Goal: Find specific page/section: Find specific page/section

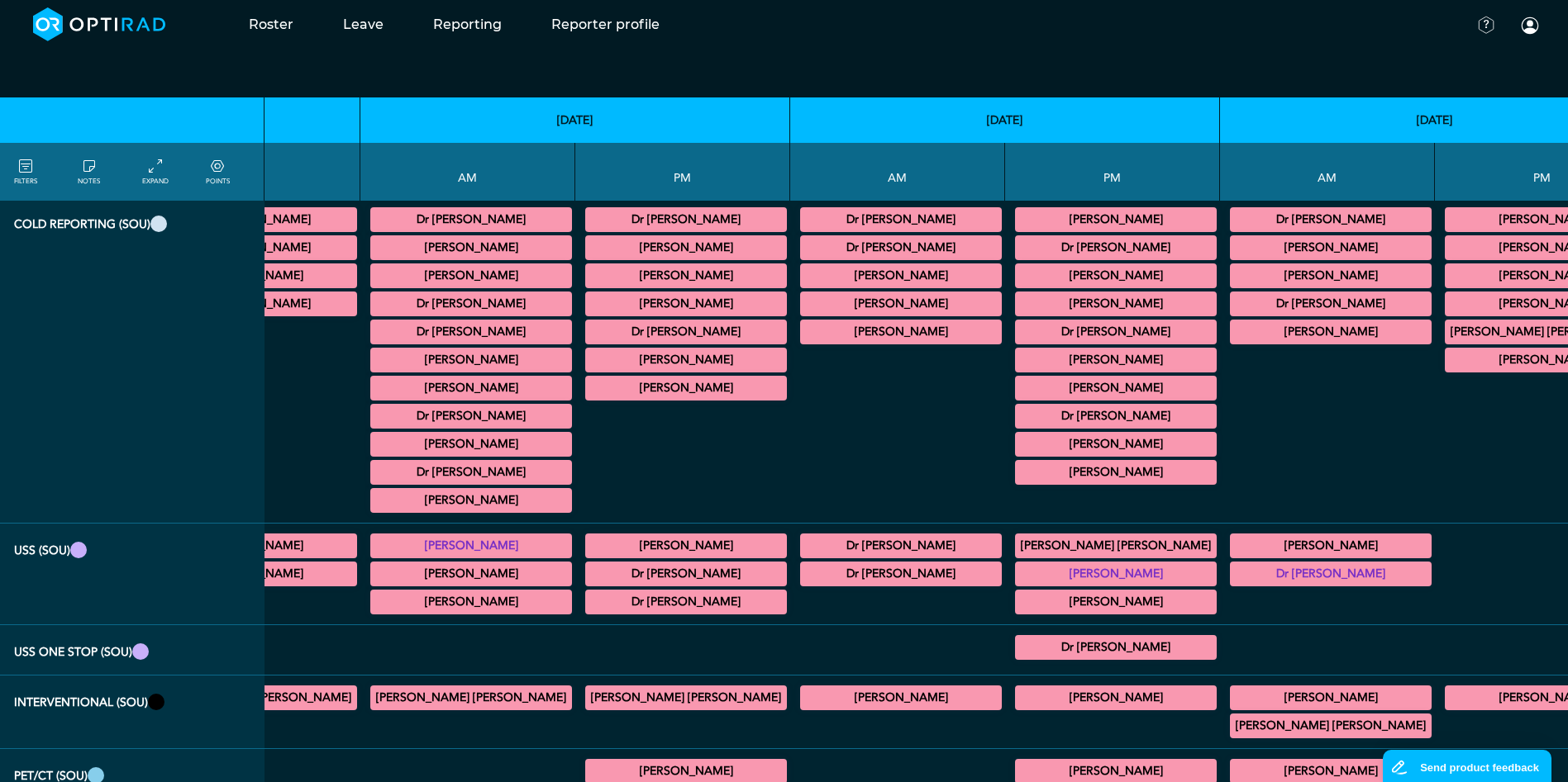
scroll to position [0, 374]
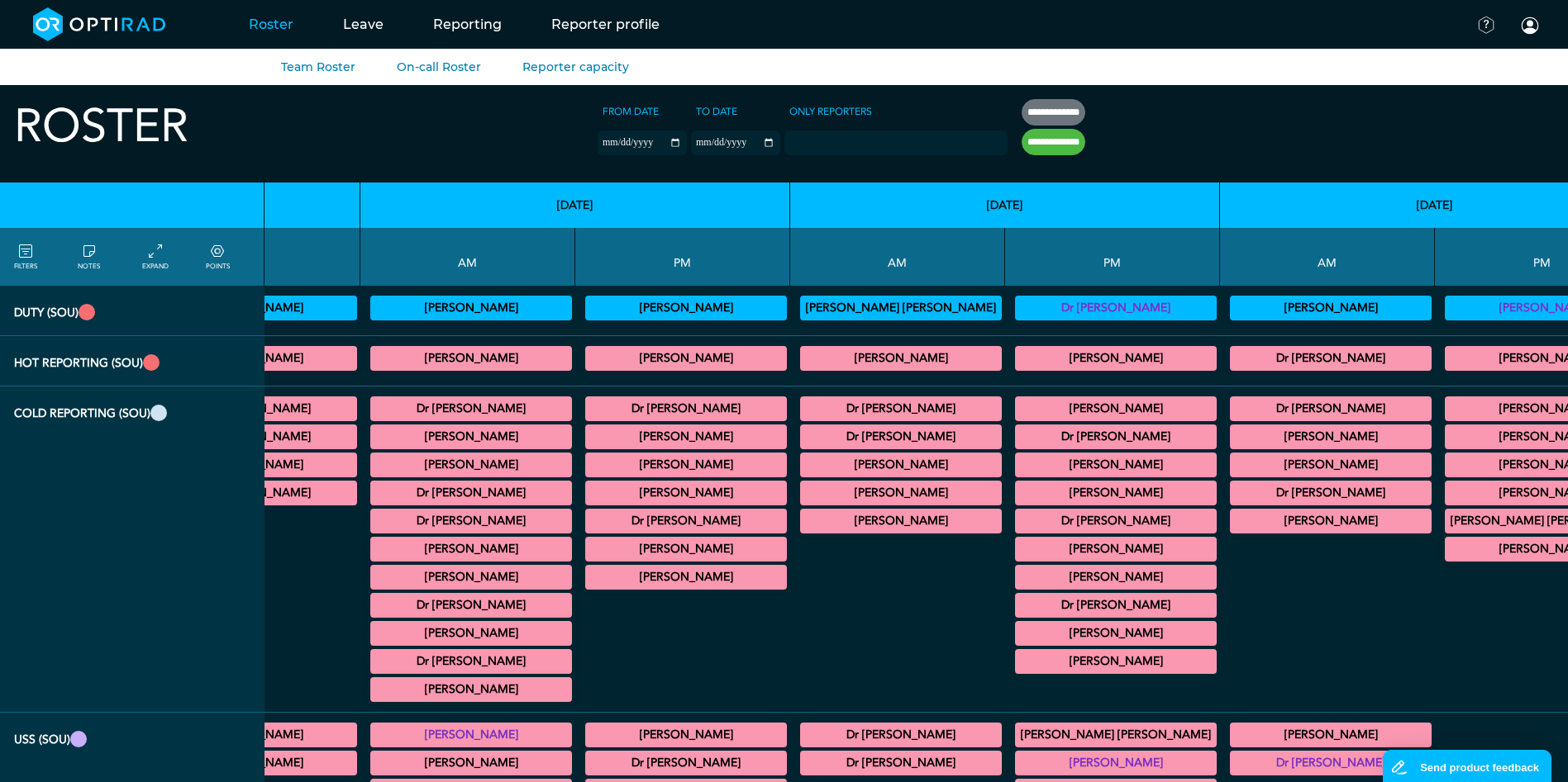
click at [264, 27] on link "Roster" at bounding box center [271, 25] width 94 height 66
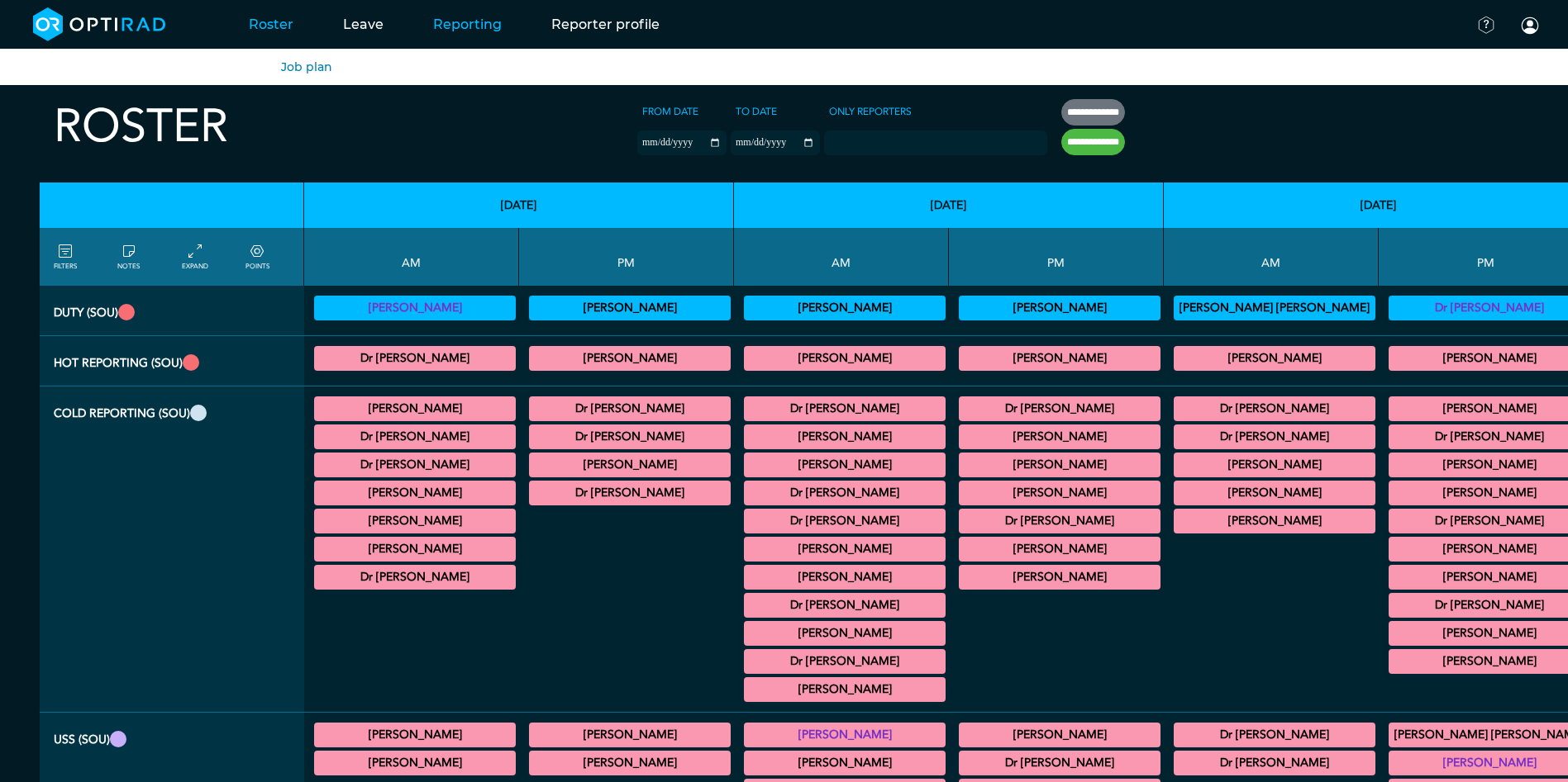
click at [466, 24] on link "Reporting" at bounding box center [467, 25] width 118 height 66
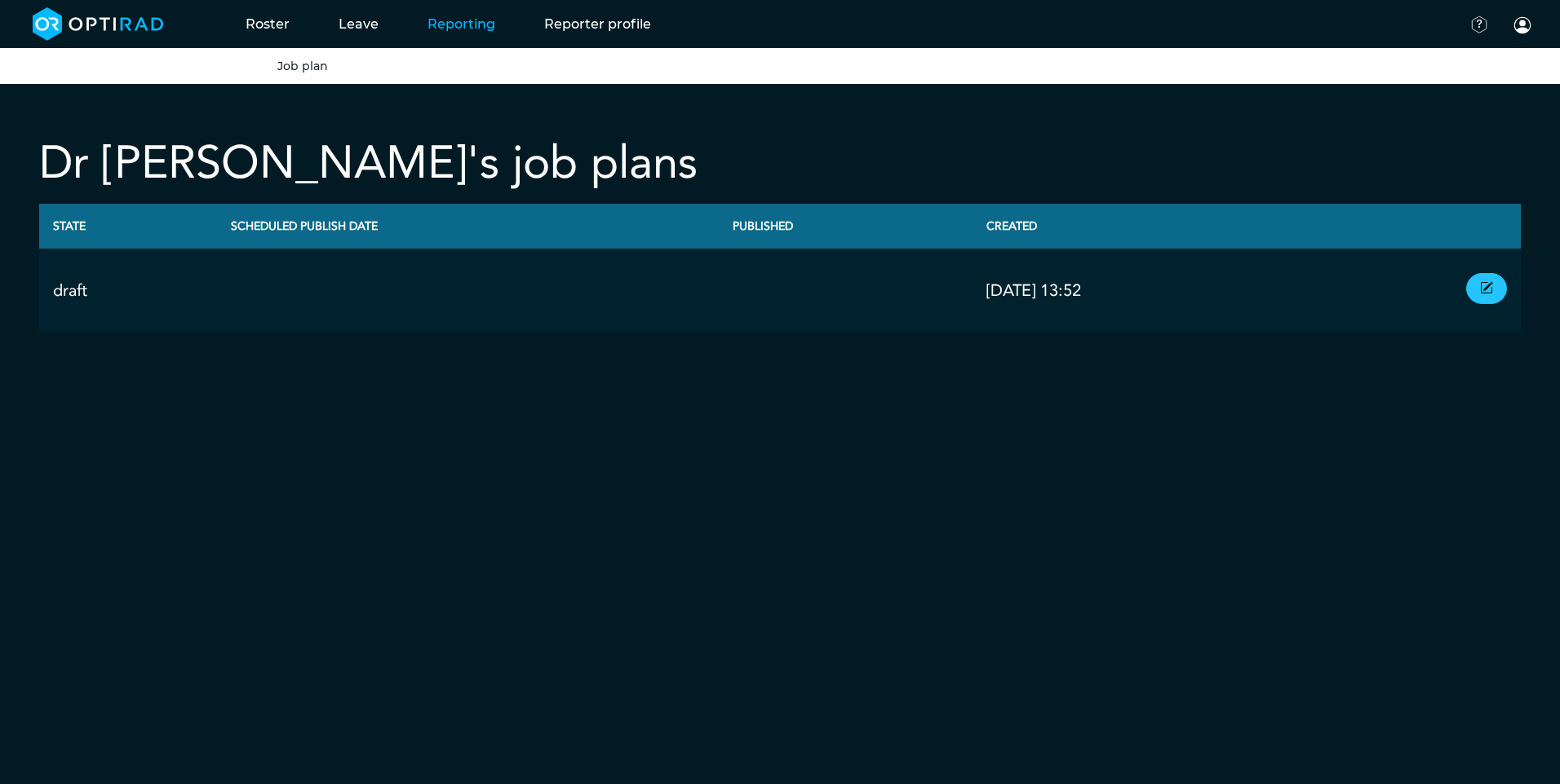
click at [1475, 283] on link at bounding box center [1486, 288] width 41 height 31
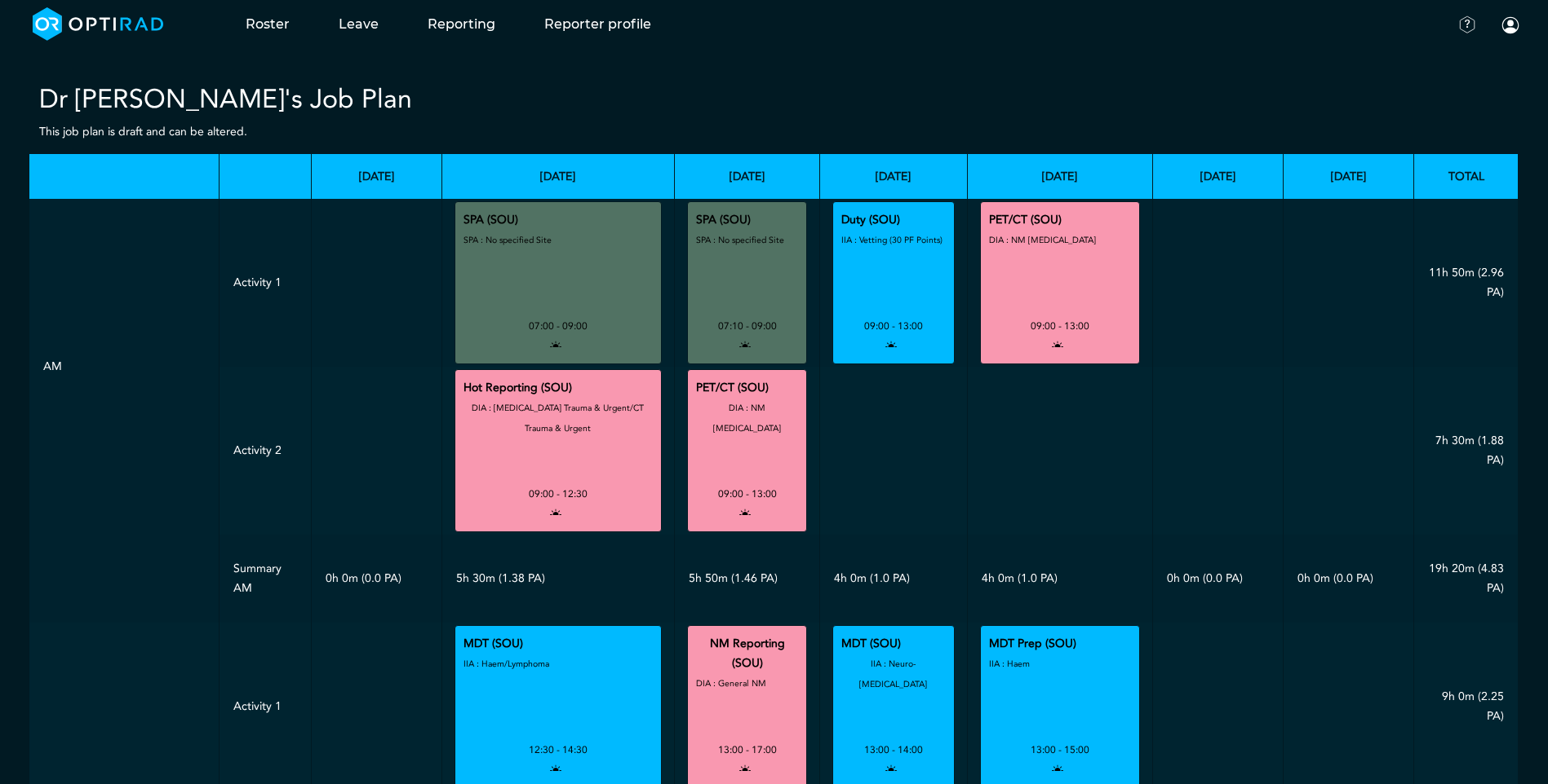
scroll to position [81, 0]
